Goal: Answer question/provide support

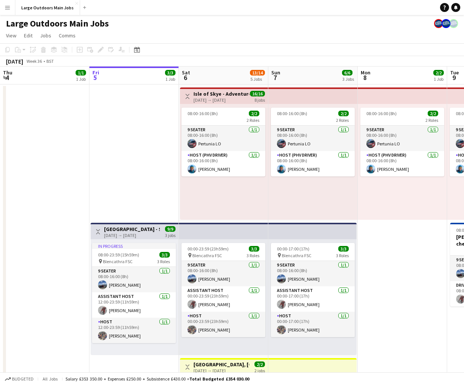
click at [10, 10] on button "Menu" at bounding box center [7, 7] width 15 height 15
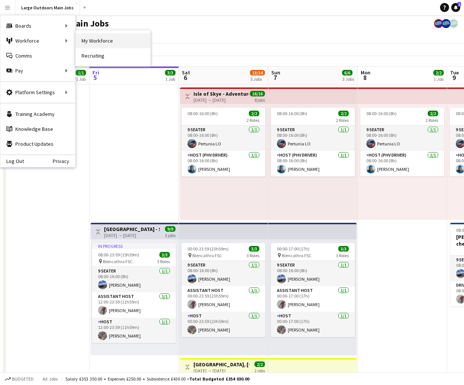
click at [92, 42] on link "My Workforce" at bounding box center [113, 40] width 75 height 15
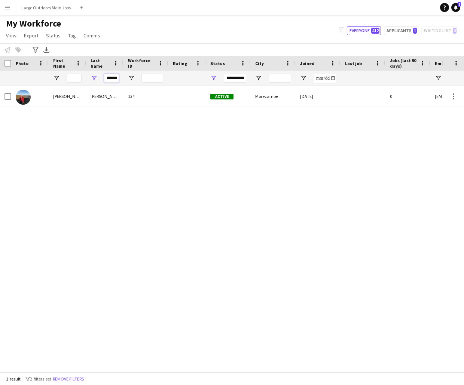
click at [113, 78] on input "******" at bounding box center [111, 78] width 15 height 9
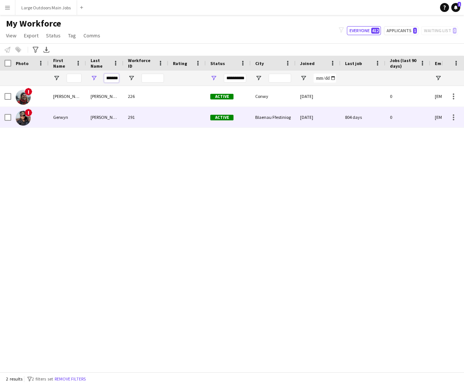
type input "*******"
click at [112, 118] on div "[PERSON_NAME]" at bounding box center [104, 117] width 37 height 21
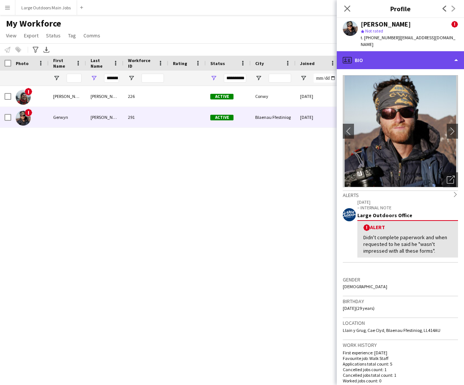
click at [426, 51] on div "profile Bio" at bounding box center [400, 60] width 127 height 18
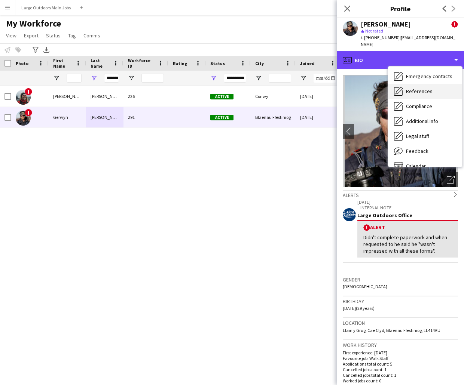
scroll to position [70, 0]
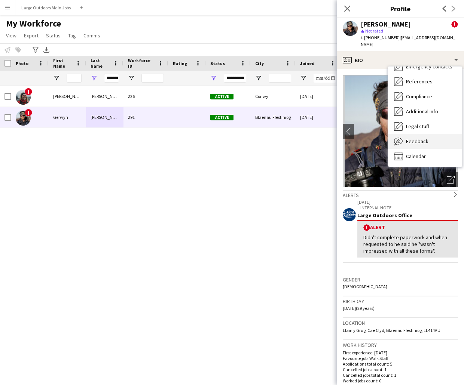
click at [413, 138] on span "Feedback" at bounding box center [417, 141] width 22 height 7
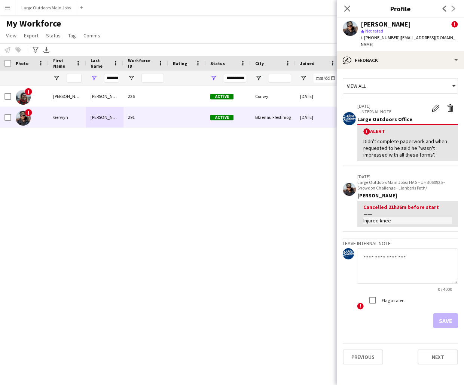
click at [378, 255] on textarea at bounding box center [407, 266] width 101 height 36
type textarea "**********"
click at [454, 314] on button "Save" at bounding box center [445, 320] width 25 height 15
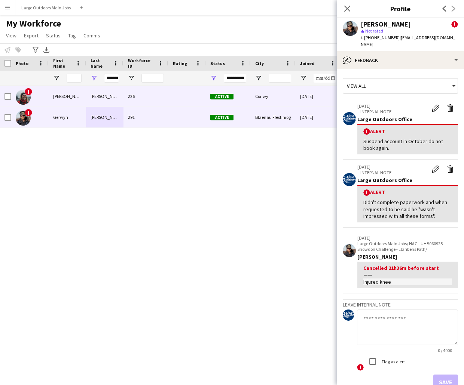
click at [151, 91] on div "226" at bounding box center [145, 96] width 45 height 21
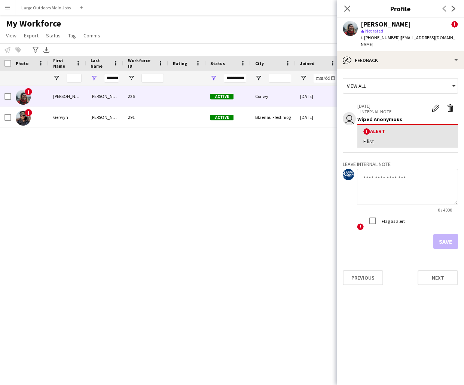
click at [409, 69] on app-crew-profile-feedback-tab "View all user [DATE] – INTERNAL NOTE Edit alert Delete alert Wiped Anonymous ! …" at bounding box center [400, 227] width 127 height 316
click at [342, 6] on app-icon "Close pop-in" at bounding box center [347, 8] width 11 height 11
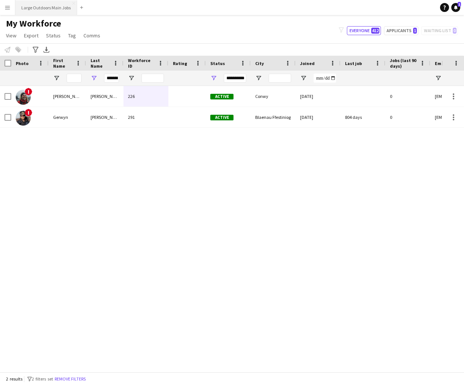
click at [38, 12] on button "Large Outdoors Main Jobs Close" at bounding box center [46, 7] width 62 height 15
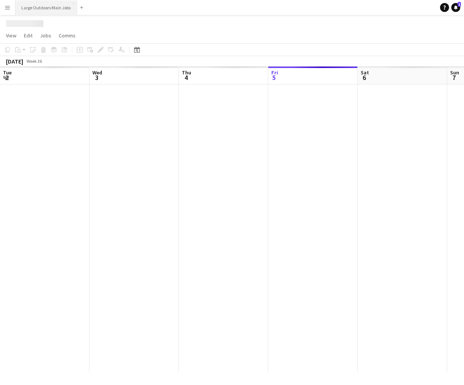
scroll to position [0, 179]
